Goal: Check status: Check status

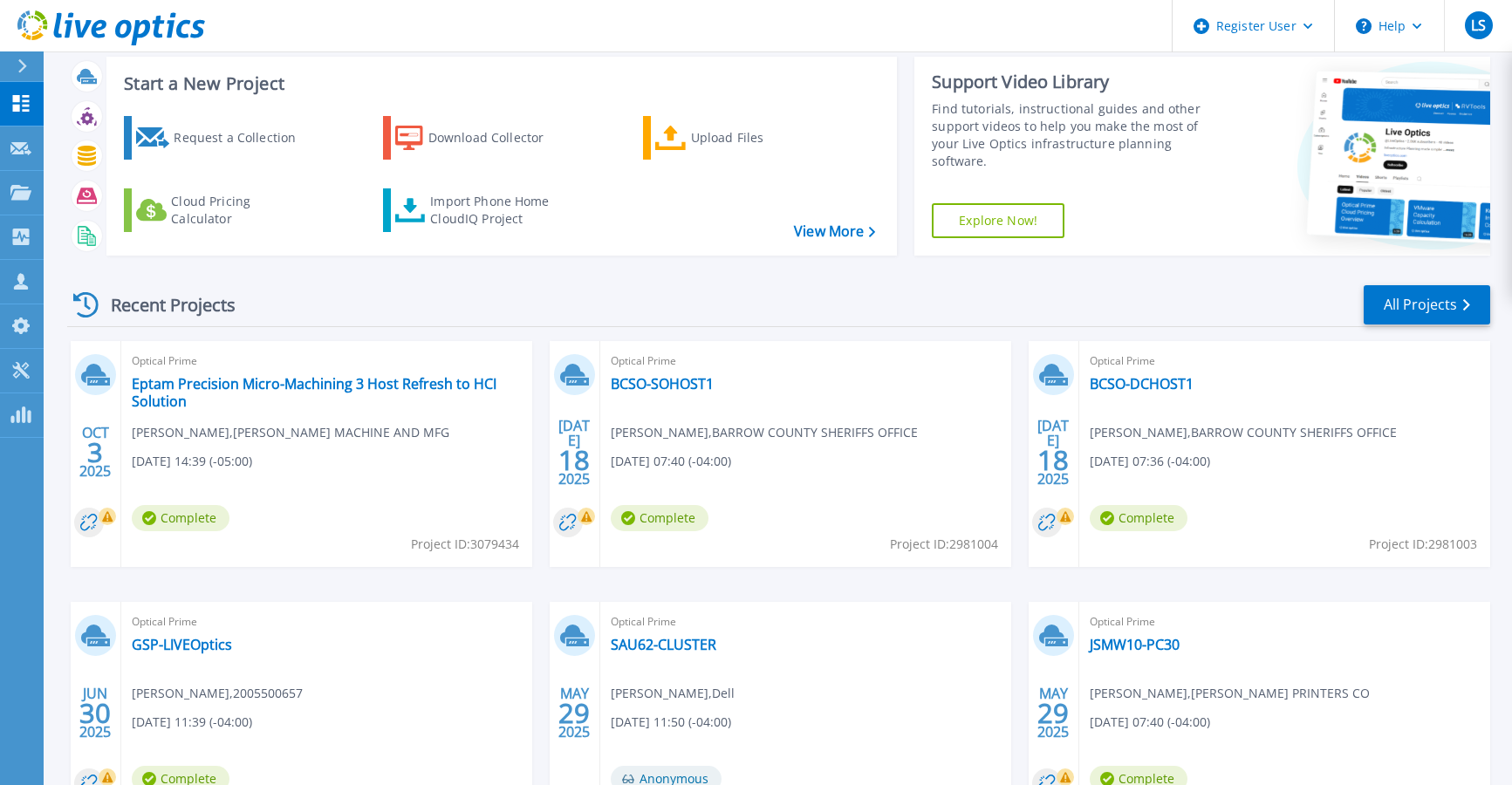
scroll to position [7, 0]
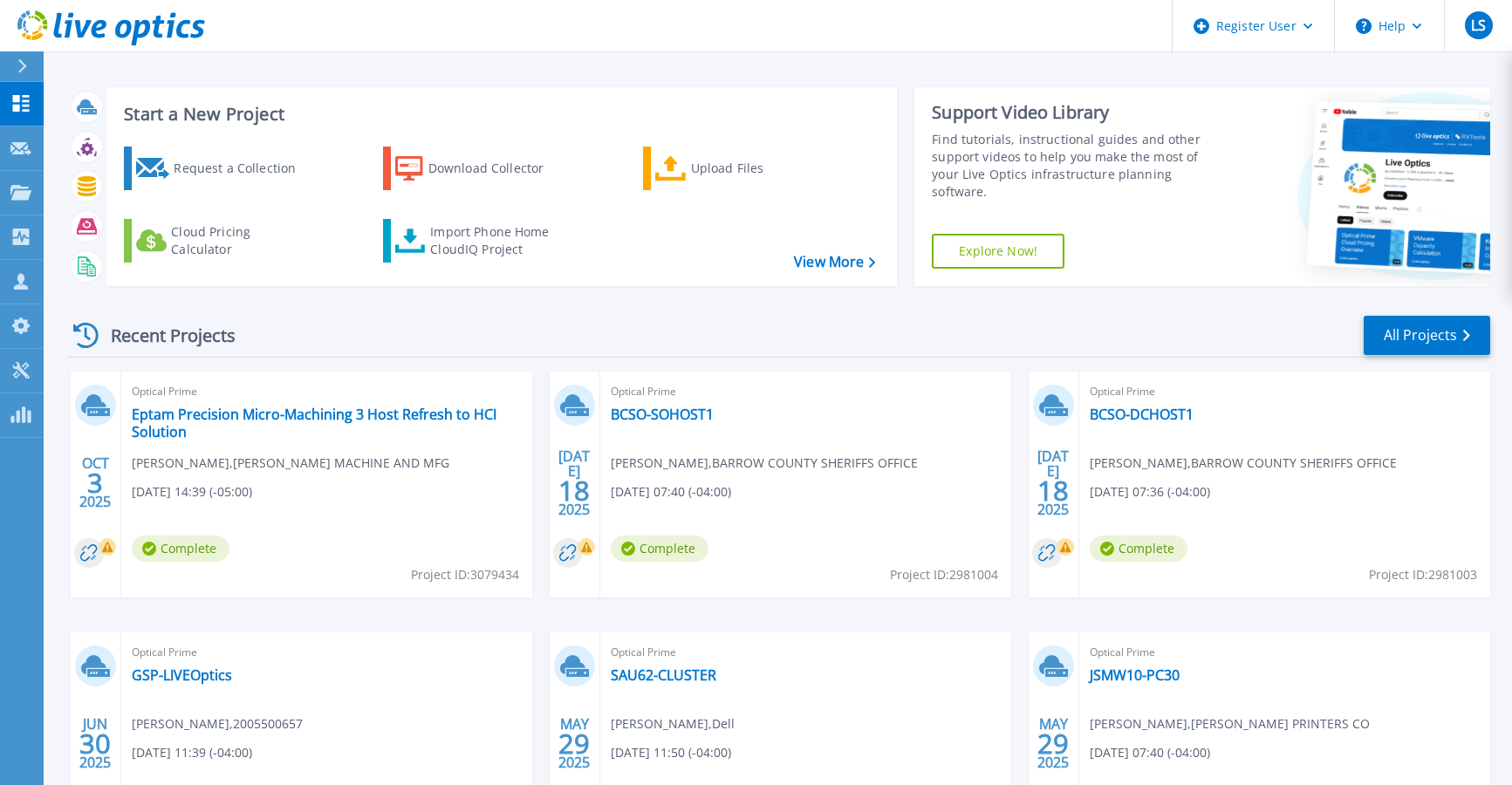
click at [838, 331] on div "Recent Projects All Projects" at bounding box center [779, 336] width 1423 height 44
click at [1435, 319] on link "All Projects" at bounding box center [1426, 335] width 126 height 39
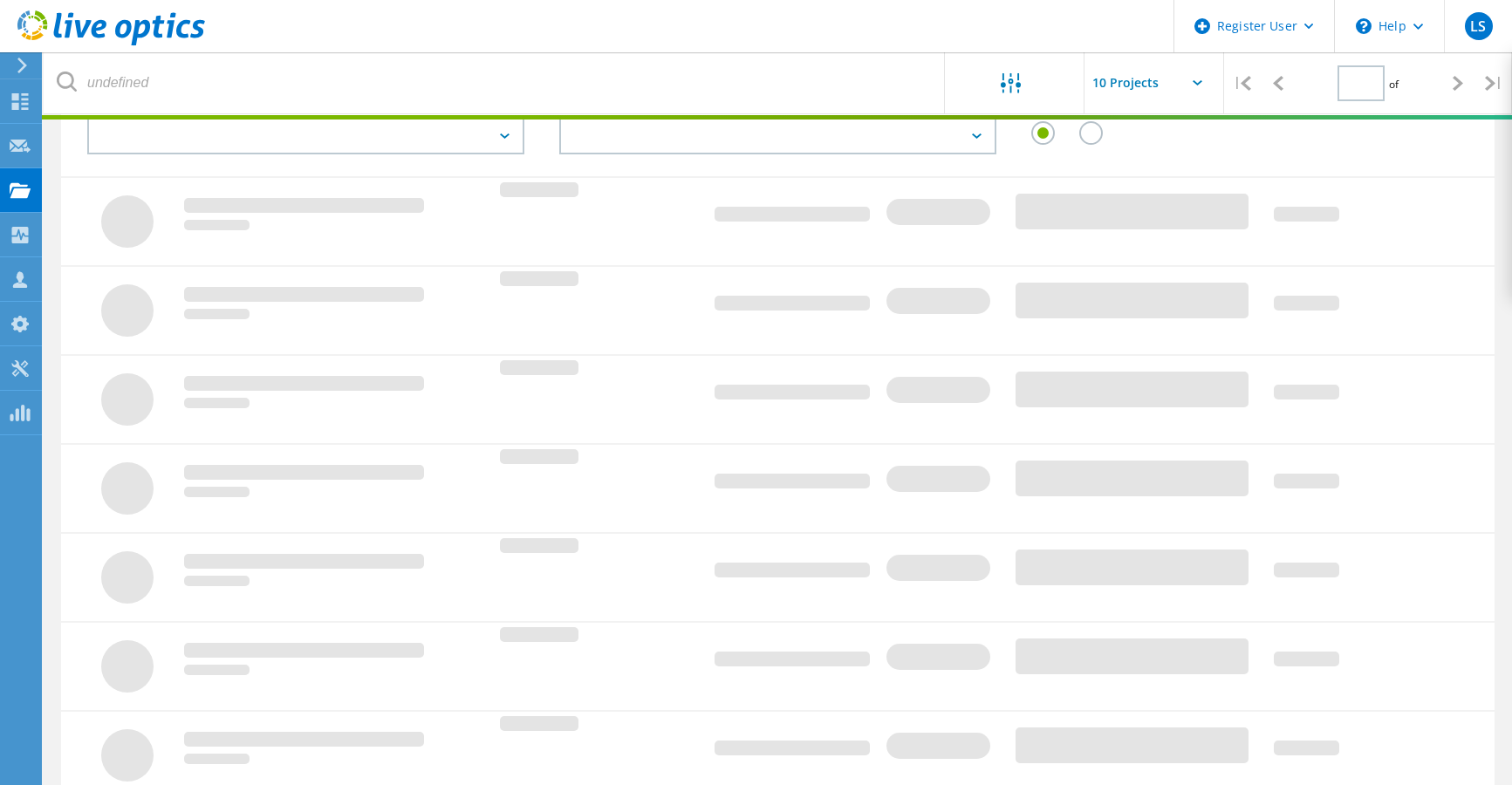
type input "1"
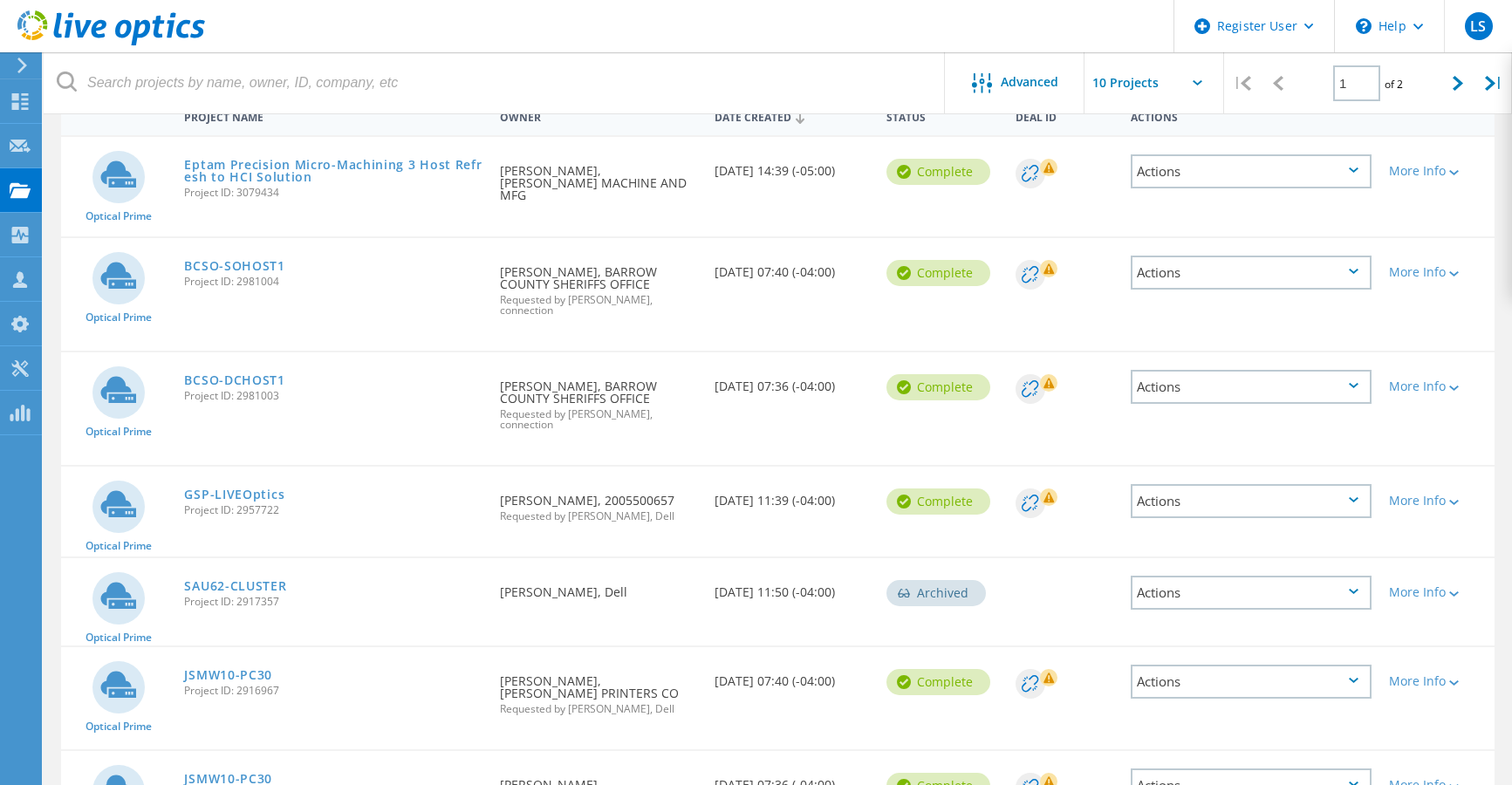
scroll to position [174, 0]
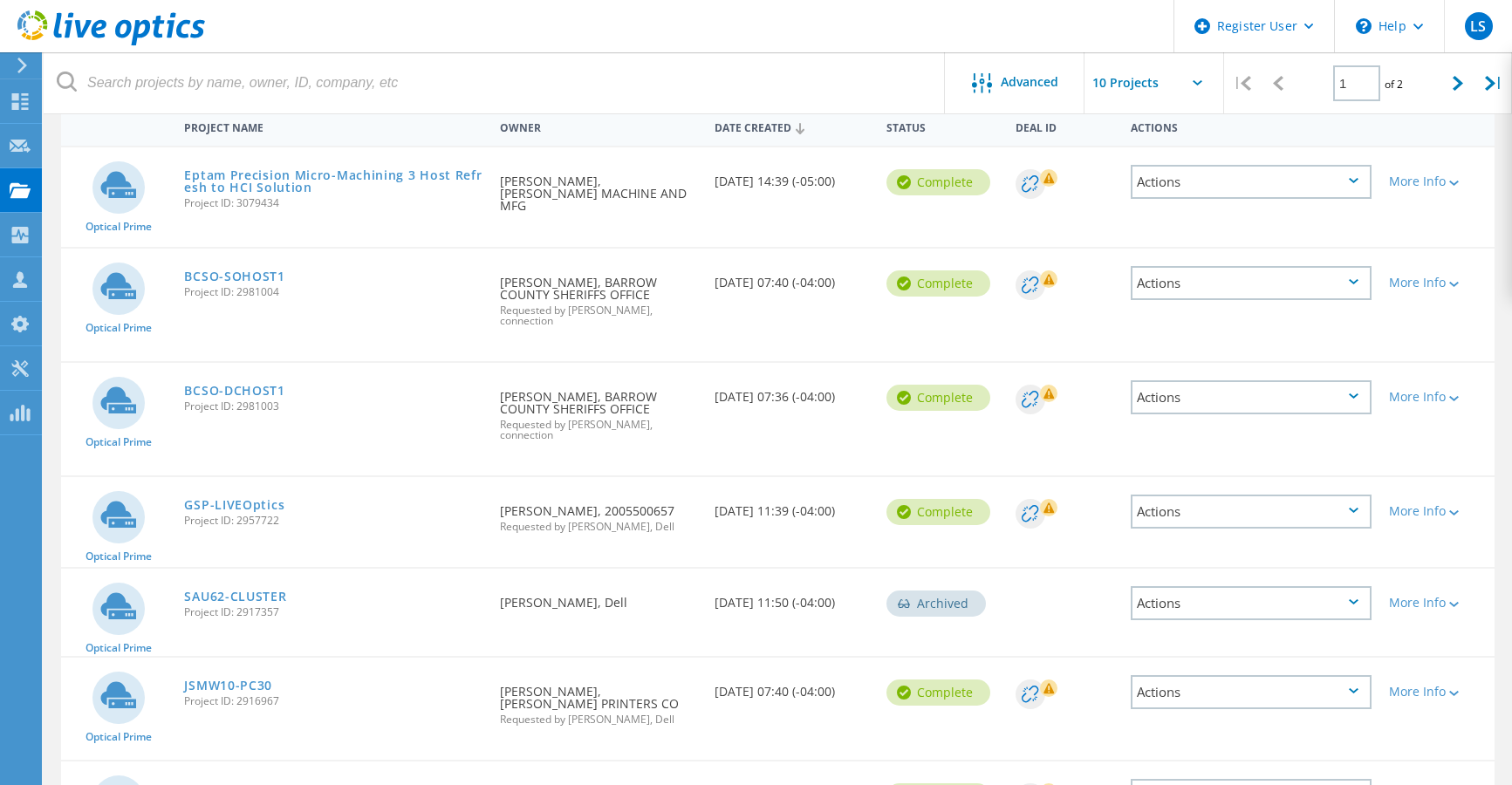
click at [677, 27] on header "Register User \n Help Explore Helpful Articles Contact Support LS Dell User Luc…" at bounding box center [756, 26] width 1512 height 52
click at [812, 42] on header "Register User \n Help Explore Helpful Articles Contact Support LS Dell User Luc…" at bounding box center [756, 26] width 1512 height 52
click at [1023, 31] on header "Register User \n Help Explore Helpful Articles Contact Support LS Dell User Luc…" at bounding box center [756, 26] width 1512 height 52
click at [1072, 23] on header "Register User \n Help Explore Helpful Articles Contact Support LS Dell User Luc…" at bounding box center [756, 26] width 1512 height 52
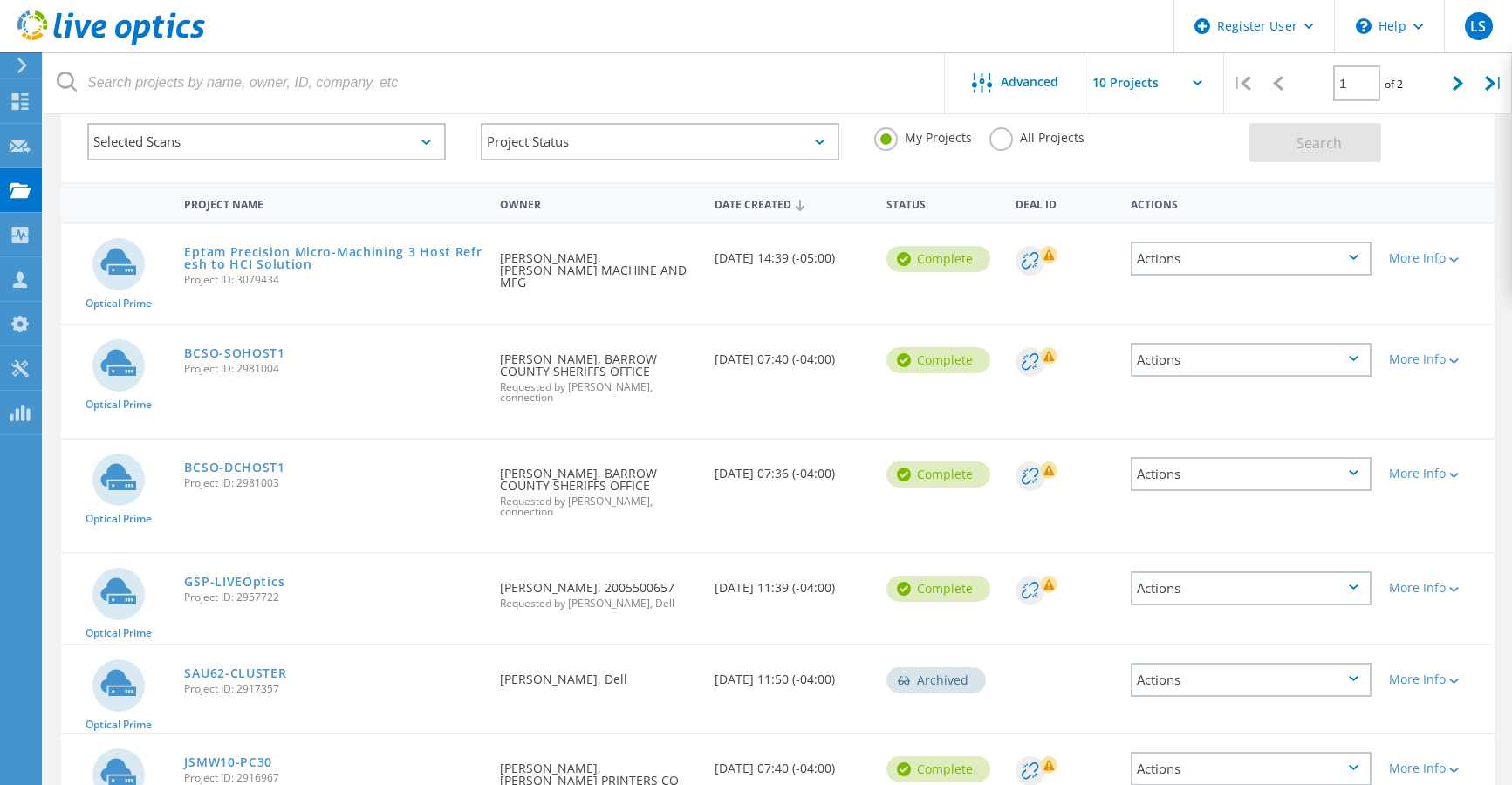
scroll to position [0, 0]
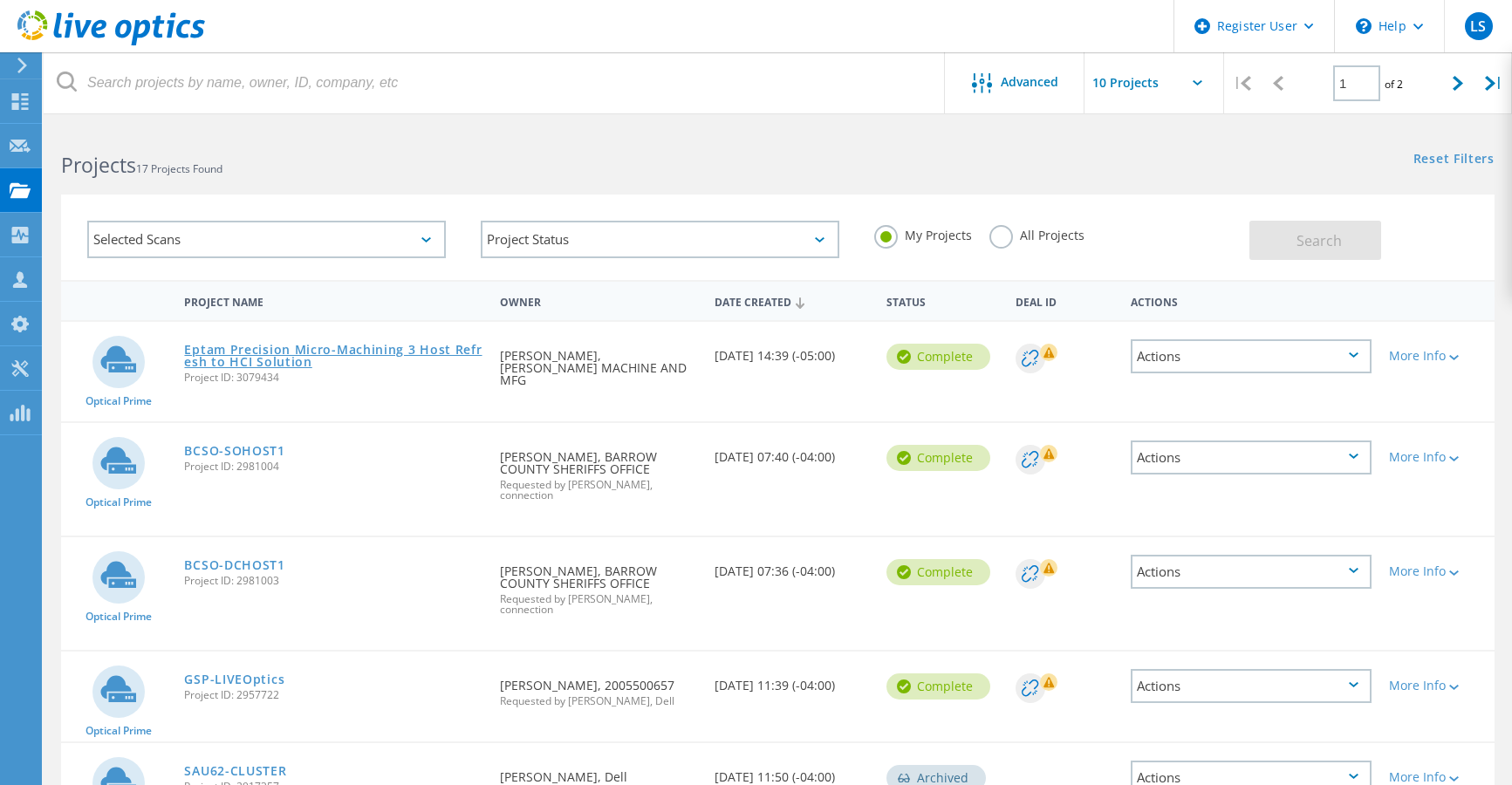
click at [226, 354] on link "Eptam Precision Micro-Machining 3 Host Refresh to HCI Solution" at bounding box center [333, 356] width 298 height 25
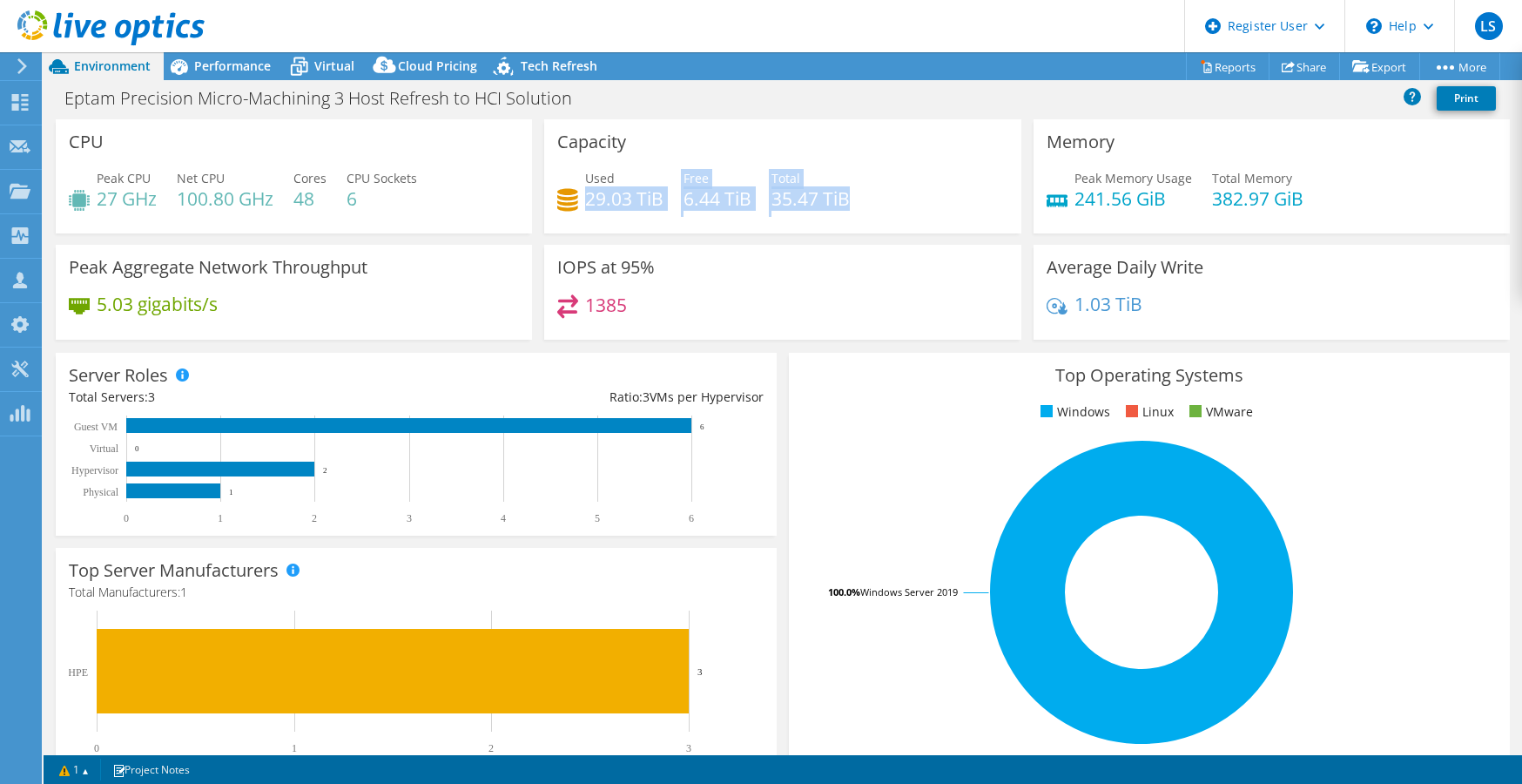
drag, startPoint x: 582, startPoint y: 206, endPoint x: 877, endPoint y: 215, distance: 295.1
click at [877, 215] on div "Used 29.03 TiB Free 6.44 TiB Total 35.47 TiB" at bounding box center [782, 197] width 450 height 57
drag, startPoint x: 883, startPoint y: 197, endPoint x: 882, endPoint y: 180, distance: 17.0
click at [883, 196] on div "Used 29.03 TiB Free 6.44 TiB Total 35.47 TiB" at bounding box center [782, 197] width 450 height 57
drag, startPoint x: 886, startPoint y: 197, endPoint x: 575, endPoint y: 192, distance: 311.0
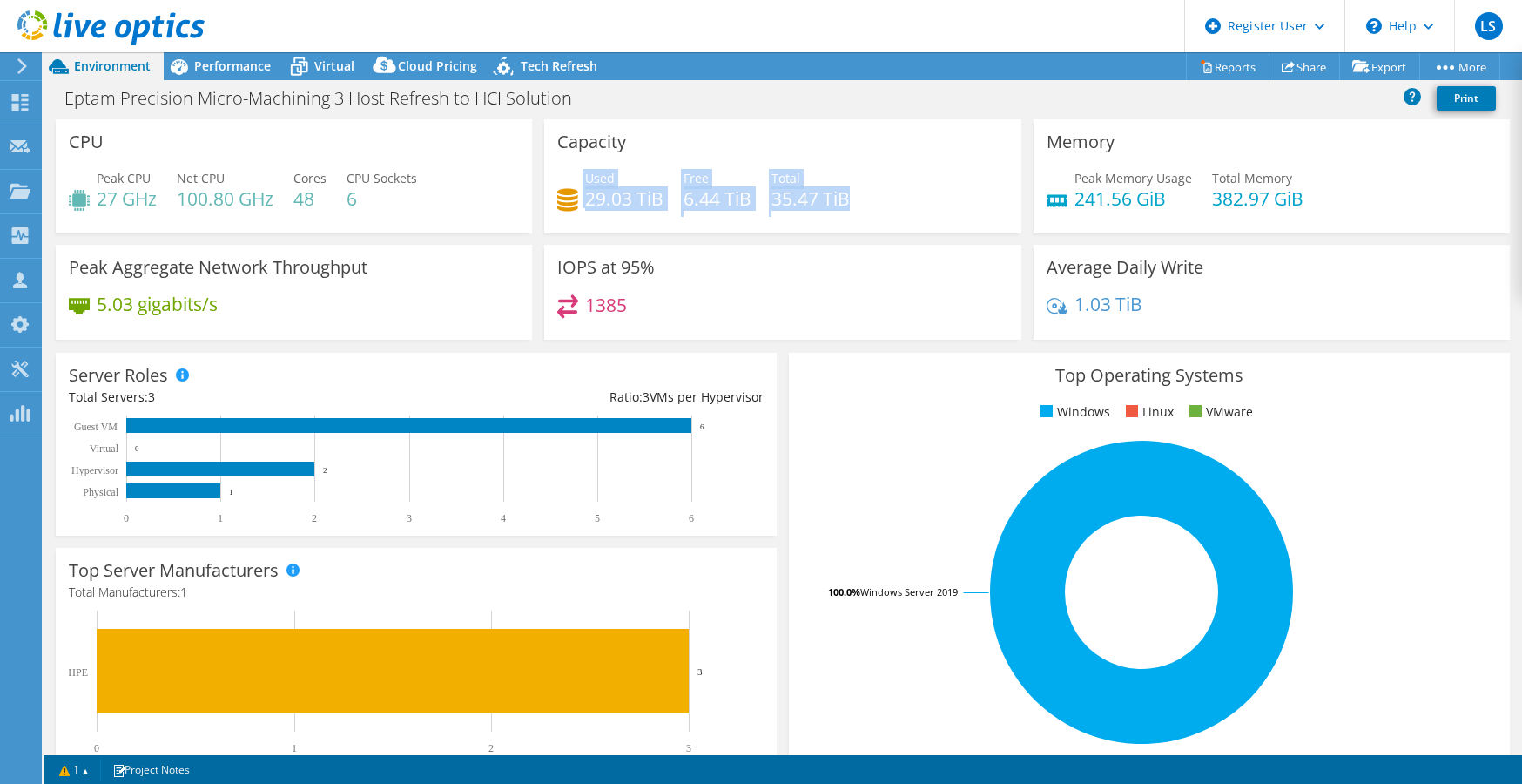
click at [575, 192] on div "Used 29.03 TiB Free 6.44 TiB Total 35.47 TiB" at bounding box center [782, 197] width 450 height 57
click at [783, 98] on div "Eptam Precision Micro-Machining 3 Host Refresh to HCI Solution Print" at bounding box center [782, 98] width 1478 height 32
click at [736, 83] on div "Eptam Precision Micro-Machining 3 Host Refresh to HCI Solution Print" at bounding box center [782, 98] width 1478 height 32
